Goal: Subscribe to service/newsletter

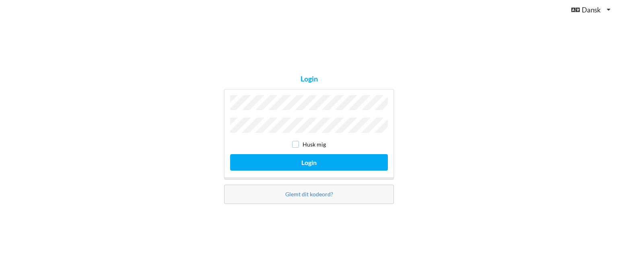
click at [295, 142] on input "checkbox" at bounding box center [295, 144] width 7 height 7
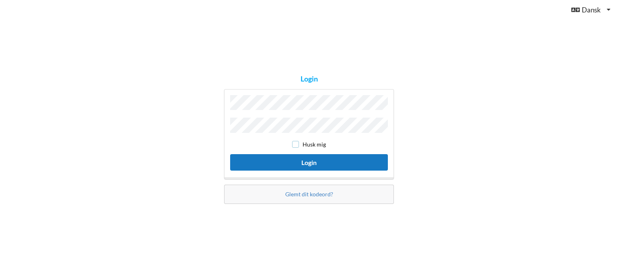
drag, startPoint x: 295, startPoint y: 143, endPoint x: 304, endPoint y: 163, distance: 21.8
click at [304, 163] on div "Husk mig Login" at bounding box center [309, 134] width 170 height 90
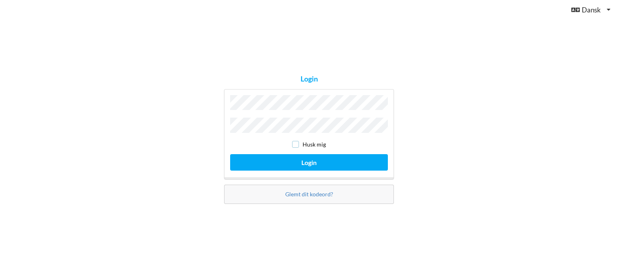
click at [294, 143] on input "checkbox" at bounding box center [295, 144] width 7 height 7
checkbox input "true"
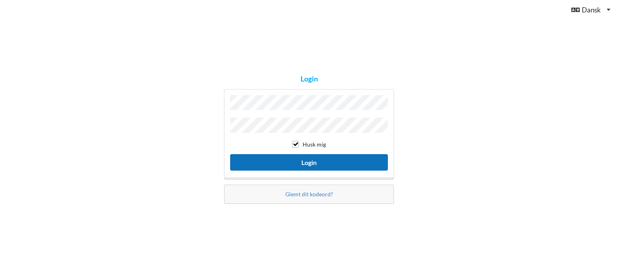
click at [304, 155] on button "Login" at bounding box center [309, 162] width 158 height 16
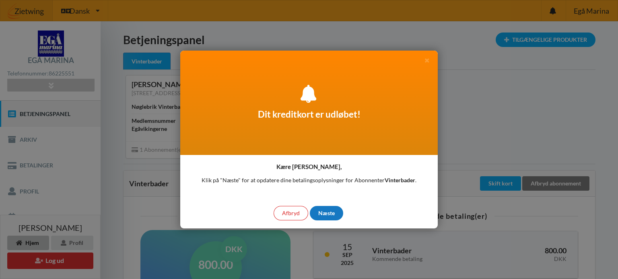
click at [325, 212] on div "Næste" at bounding box center [326, 213] width 33 height 14
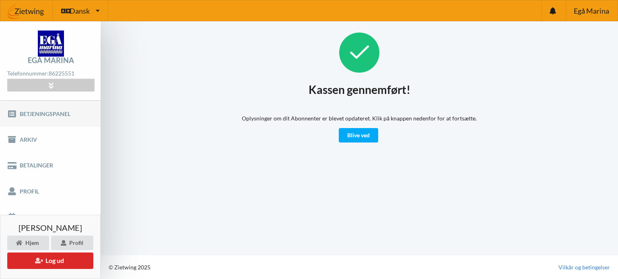
click at [53, 115] on link "Betjeningspanel" at bounding box center [50, 114] width 101 height 26
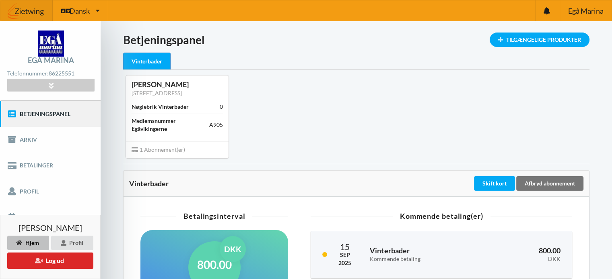
click at [298, 128] on div "Alexander fogsgaard Jessen [STREET_ADDRESS] Nøglebrik Vinterbader 0 Medlemsnumm…" at bounding box center [355, 117] width 477 height 94
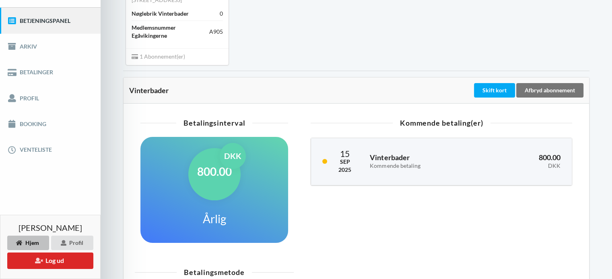
scroll to position [105, 0]
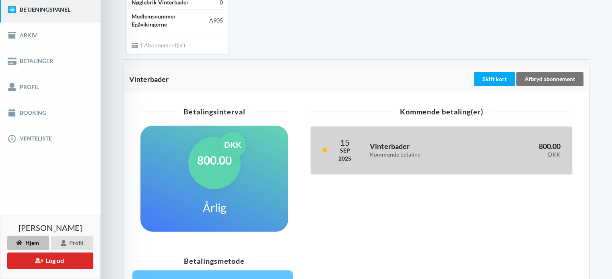
click at [372, 160] on div "Vinterbader Kommende betaling" at bounding box center [421, 151] width 115 height 26
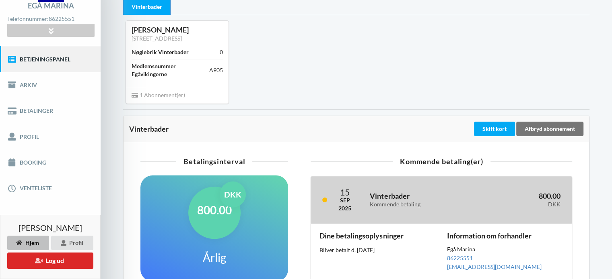
scroll to position [0, 0]
